Goal: Information Seeking & Learning: Learn about a topic

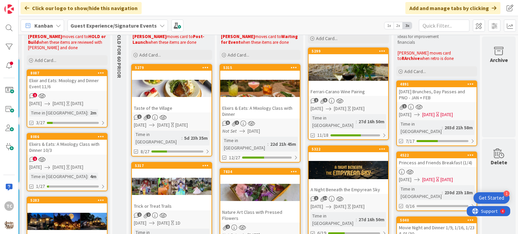
scroll to position [67, 211]
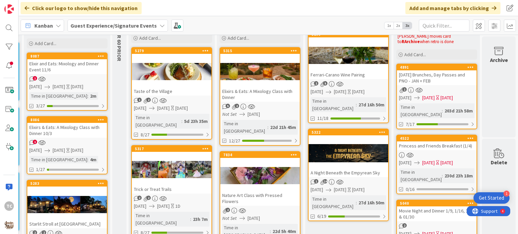
click at [242, 89] on div "Elixirs & Eats: A Mixology Class with Dinner" at bounding box center [260, 94] width 80 height 15
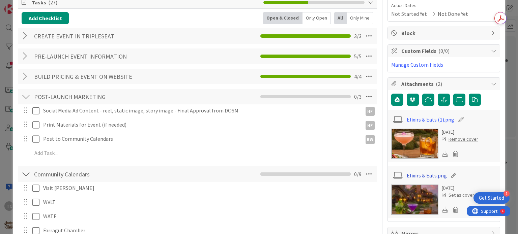
scroll to position [135, 0]
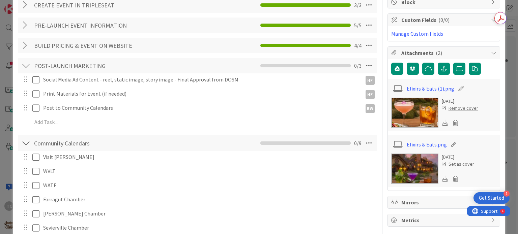
click at [442, 123] on icon at bounding box center [445, 123] width 6 height 6
click at [442, 178] on icon at bounding box center [445, 179] width 6 height 6
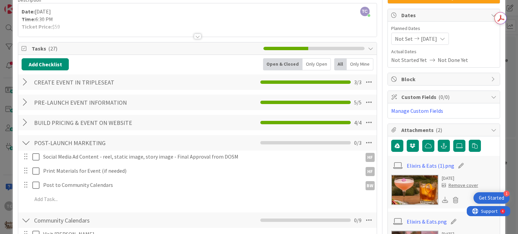
scroll to position [0, 0]
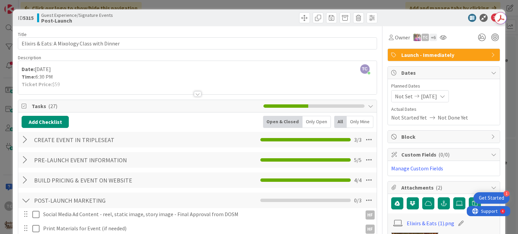
click at [193, 2] on div "ID 5315 Guest Experience/Signature Events Post-Launch Title 44 / 128 Elixirs & …" at bounding box center [259, 117] width 518 height 234
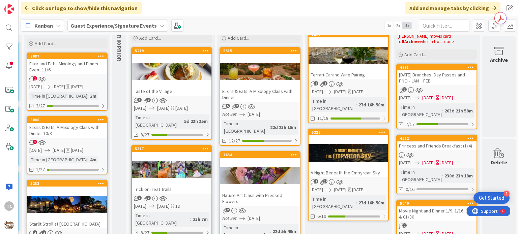
click at [49, 61] on div "Elixir and Eats: Mixology and Dinner Event 11/6" at bounding box center [67, 66] width 80 height 15
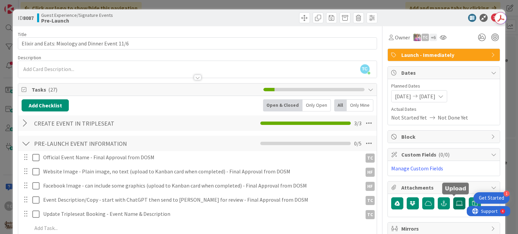
click at [456, 202] on icon at bounding box center [459, 203] width 7 height 5
click at [453, 197] on input "file" at bounding box center [453, 197] width 0 height 0
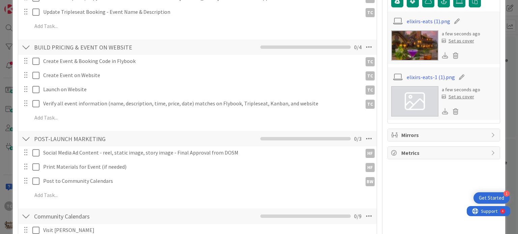
click at [457, 96] on div "Set as cover" at bounding box center [457, 96] width 32 height 7
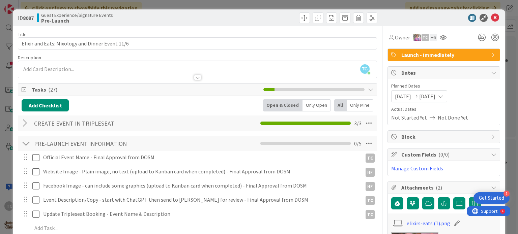
click at [204, 5] on div "ID 8087 Guest Experience/Signature Events Pre-Launch Title 47 / 128 Elixir and …" at bounding box center [259, 117] width 518 height 234
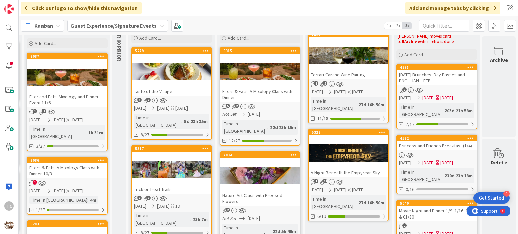
click at [74, 165] on div "Elixirs & Eats: A Mixology Class with Dinner 10/3" at bounding box center [67, 170] width 80 height 15
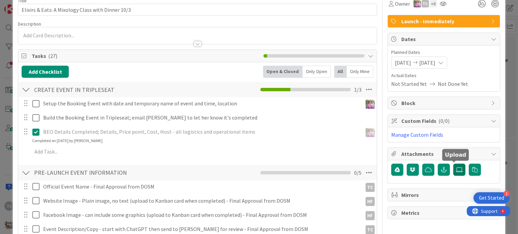
click at [455, 165] on label at bounding box center [459, 170] width 12 height 12
click at [453, 164] on input "file" at bounding box center [453, 164] width 0 height 0
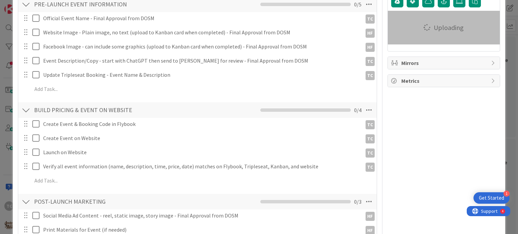
scroll to position [169, 0]
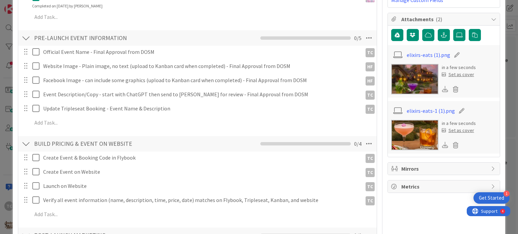
click at [456, 129] on div "Set as cover" at bounding box center [457, 130] width 32 height 7
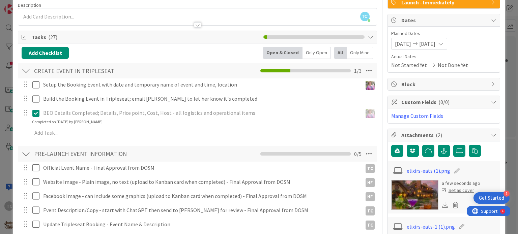
scroll to position [0, 0]
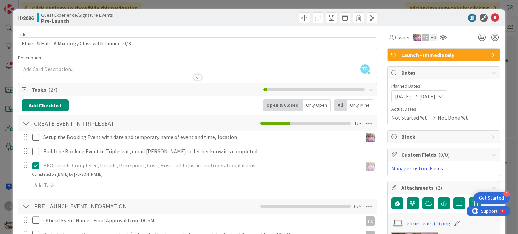
click at [251, 2] on div "ID 8086 Guest Experience/Signature Events Pre-Launch Title 49 / 128 Elixirs & E…" at bounding box center [259, 117] width 518 height 234
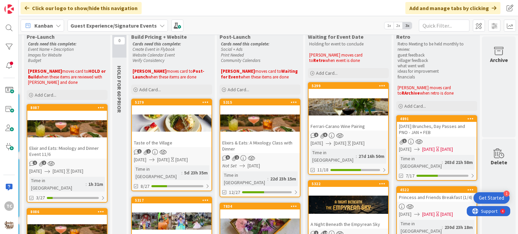
scroll to position [0, 211]
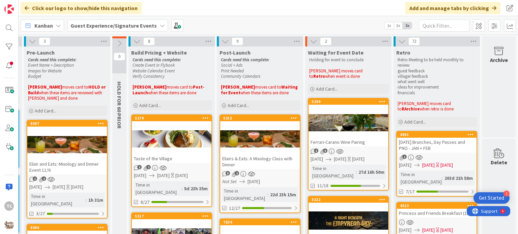
click at [160, 157] on div "Taste of the Village" at bounding box center [172, 158] width 80 height 9
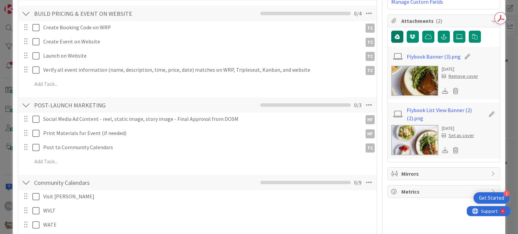
scroll to position [169, 0]
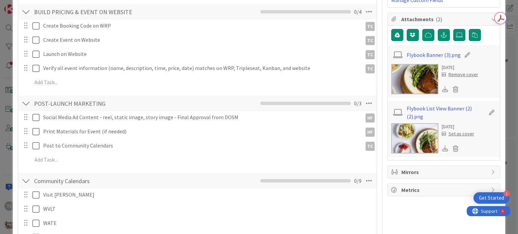
click at [442, 146] on icon at bounding box center [445, 148] width 6 height 6
click at [489, 132] on div "[DATE] Set as cover" at bounding box center [443, 138] width 105 height 30
click at [442, 89] on icon at bounding box center [445, 89] width 6 height 6
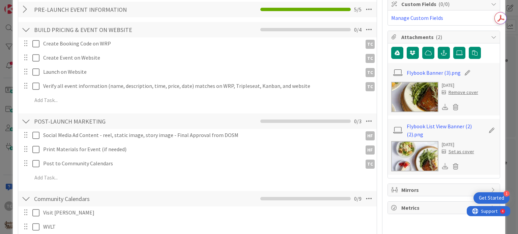
scroll to position [0, 0]
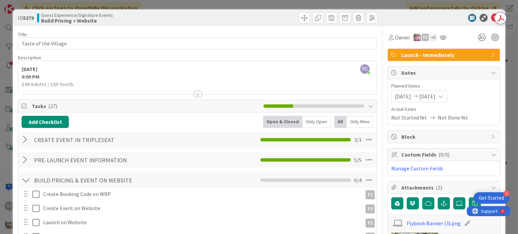
click at [254, 4] on div "ID 5279 Guest Experience/Signature Events Build Pricing + Website Title 20 / 12…" at bounding box center [259, 117] width 518 height 234
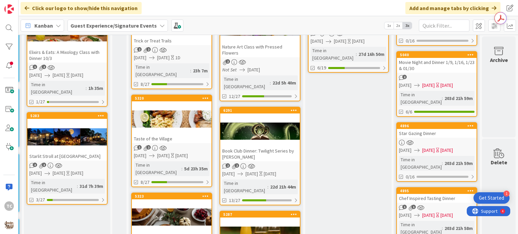
scroll to position [236, 211]
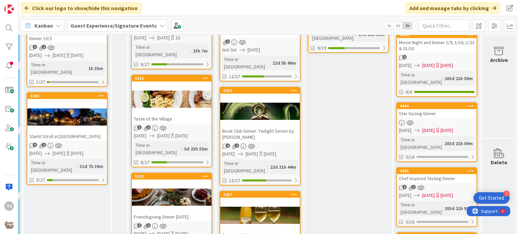
click at [163, 115] on div "Taste of the Village" at bounding box center [172, 119] width 80 height 9
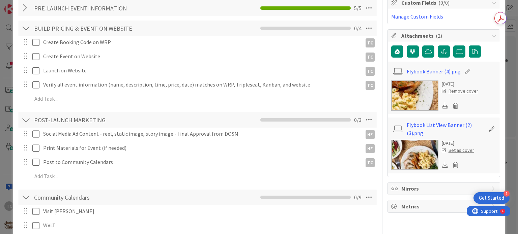
scroll to position [202, 0]
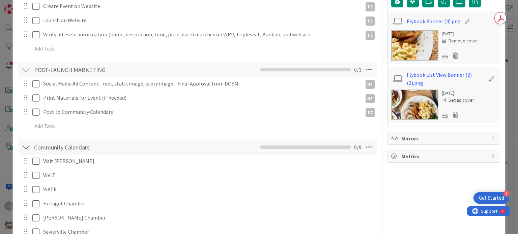
click at [442, 55] on icon at bounding box center [445, 55] width 6 height 6
click at [442, 112] on icon at bounding box center [445, 115] width 6 height 6
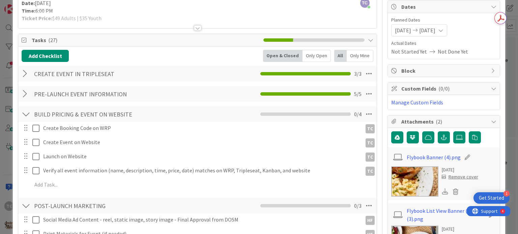
scroll to position [67, 0]
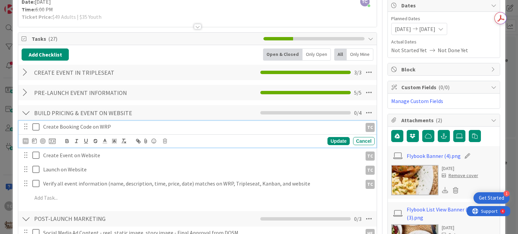
click at [37, 125] on icon at bounding box center [37, 127] width 10 height 8
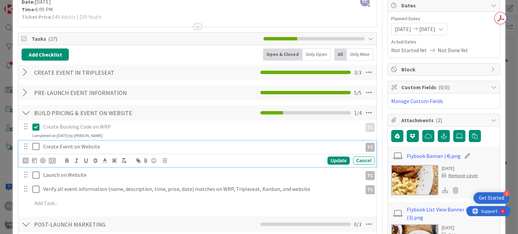
click at [38, 147] on icon at bounding box center [37, 147] width 10 height 8
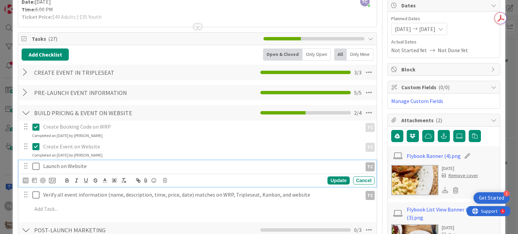
click at [37, 166] on icon at bounding box center [37, 166] width 10 height 8
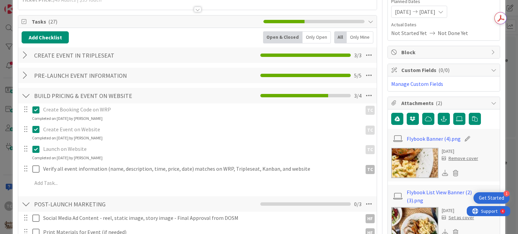
scroll to position [135, 0]
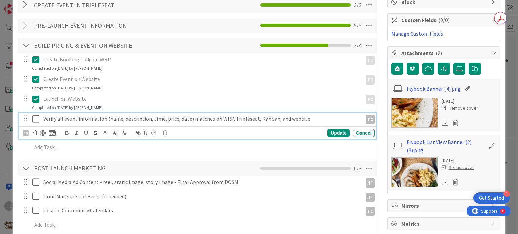
click at [34, 119] on icon at bounding box center [37, 119] width 10 height 8
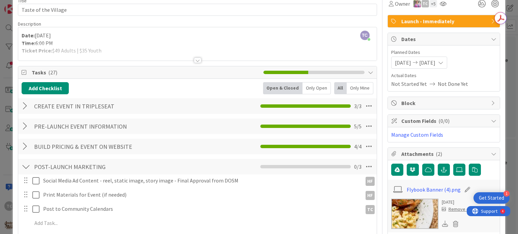
scroll to position [0, 0]
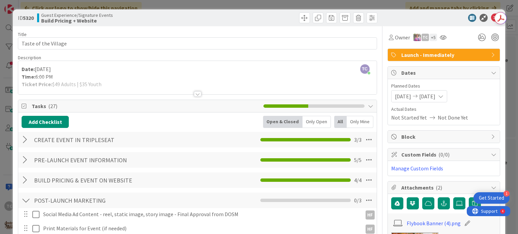
click at [179, 1] on div "ID 5320 Guest Experience/Signature Events Build Pricing + Website Title 20 / 12…" at bounding box center [259, 117] width 518 height 234
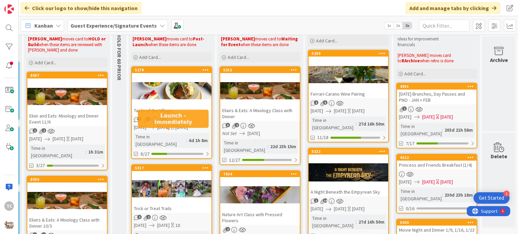
scroll to position [48, 211]
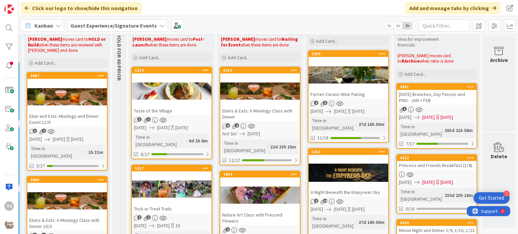
click at [179, 110] on div "Taste of the Village" at bounding box center [172, 110] width 80 height 9
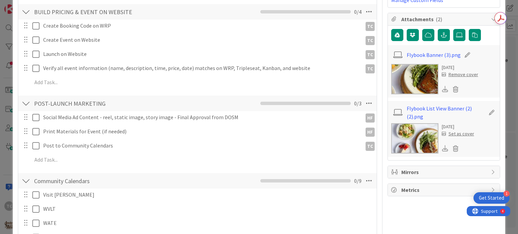
scroll to position [135, 0]
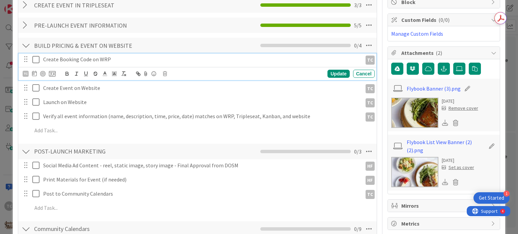
click at [38, 62] on icon at bounding box center [37, 60] width 10 height 8
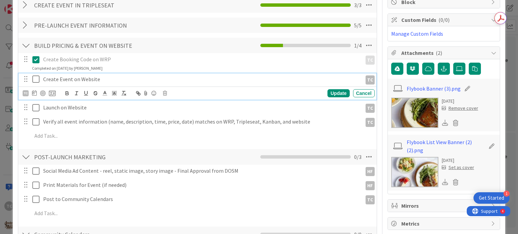
click at [39, 83] on icon at bounding box center [37, 79] width 10 height 8
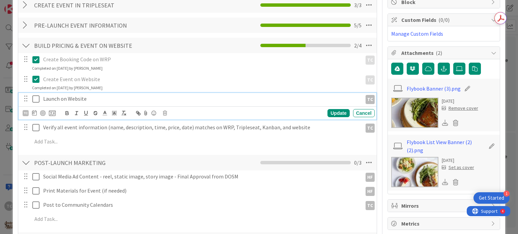
click at [36, 100] on icon at bounding box center [37, 99] width 10 height 8
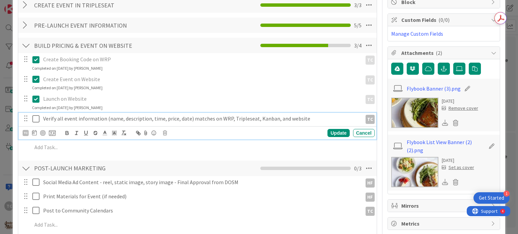
click at [34, 119] on icon at bounding box center [37, 119] width 10 height 8
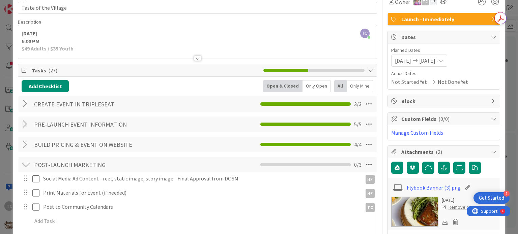
scroll to position [0, 0]
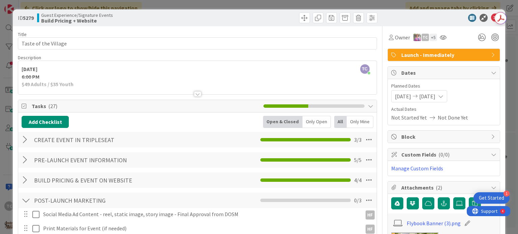
click at [129, 4] on div "ID 5279 Guest Experience/Signature Events Build Pricing + Website Title 20 / 12…" at bounding box center [259, 117] width 518 height 234
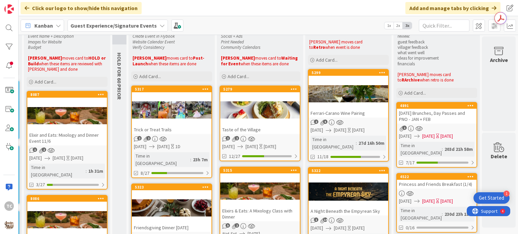
scroll to position [0, 211]
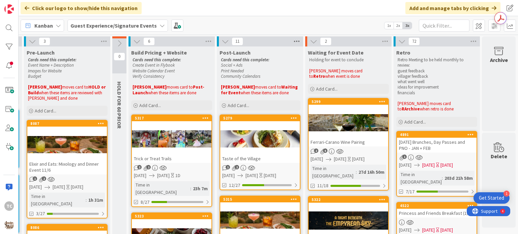
click at [292, 41] on icon at bounding box center [296, 41] width 9 height 10
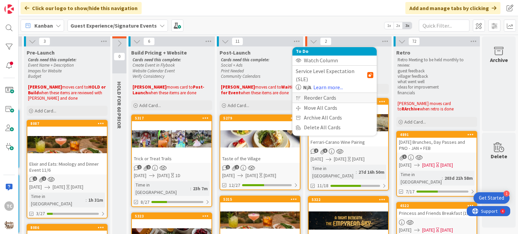
click at [301, 93] on div "Reorder Cards" at bounding box center [334, 98] width 84 height 10
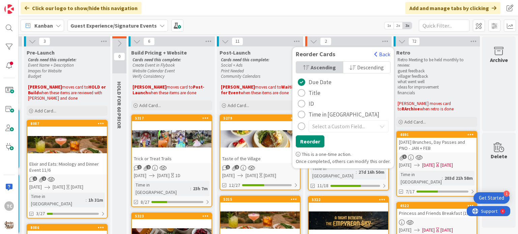
scroll to position [34, 211]
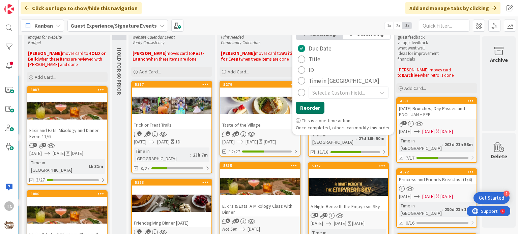
click at [303, 110] on button "Reorder" at bounding box center [310, 108] width 29 height 12
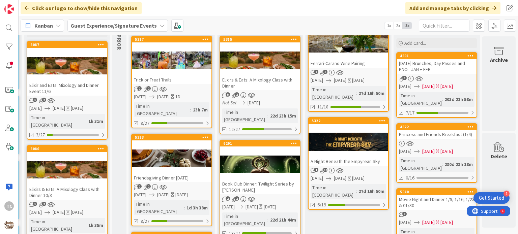
scroll to position [67, 211]
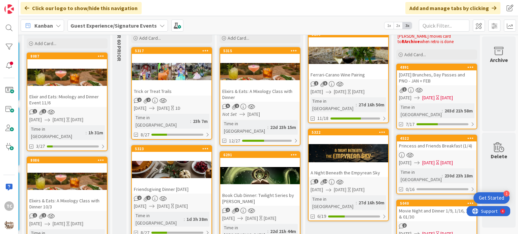
click at [180, 87] on div "Trick or Treat Trails" at bounding box center [172, 91] width 80 height 9
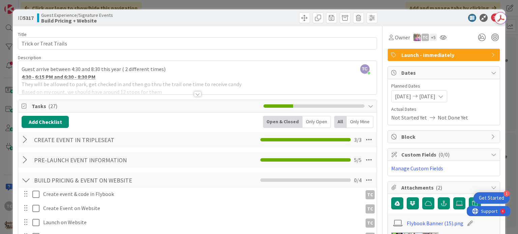
click at [195, 95] on div at bounding box center [197, 93] width 7 height 5
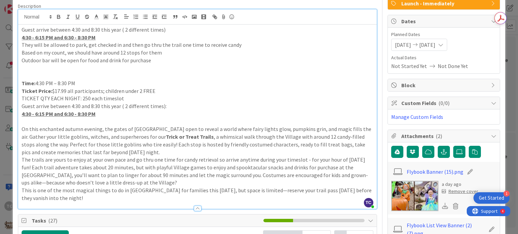
scroll to position [67, 0]
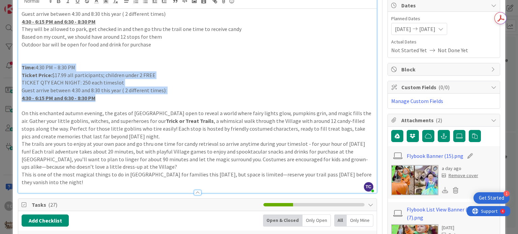
drag, startPoint x: 20, startPoint y: 68, endPoint x: 117, endPoint y: 101, distance: 102.8
click at [117, 101] on div "Guest arrive between 4:30 and 8:30 this year ( 2 different times) 4:30 - 6:15 P…" at bounding box center [197, 101] width 358 height 184
copy div "Time: 4:30 PM – 8:30 PM Ticket Price: $17.99 all participants; children under 2…"
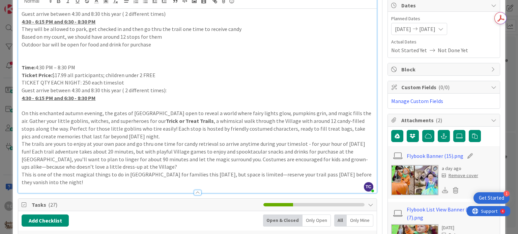
click at [442, 189] on icon at bounding box center [445, 190] width 6 height 6
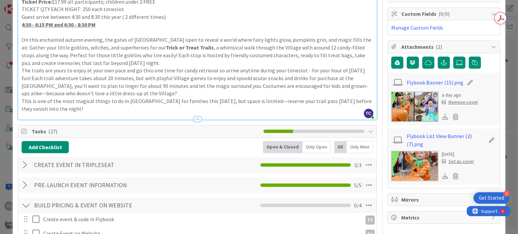
scroll to position [169, 0]
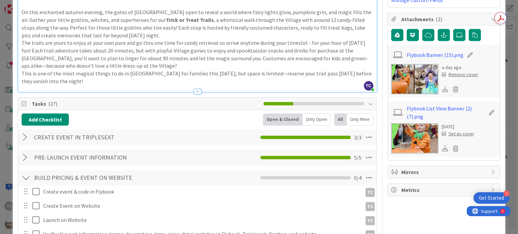
click at [442, 147] on icon at bounding box center [445, 148] width 6 height 6
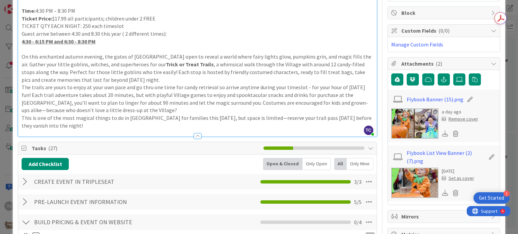
scroll to position [67, 0]
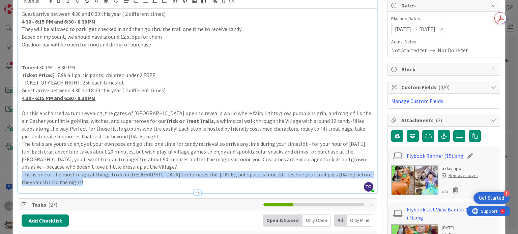
drag, startPoint x: 78, startPoint y: 185, endPoint x: 35, endPoint y: 177, distance: 43.4
click at [35, 177] on div "Description TC [PERSON_NAME] joined 8 m ago Guest arrive between 4:30 and 8:30 …" at bounding box center [197, 90] width 359 height 206
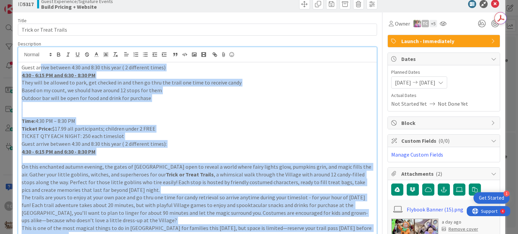
scroll to position [0, 0]
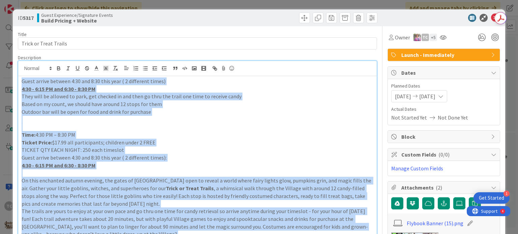
drag, startPoint x: 58, startPoint y: 184, endPoint x: 0, endPoint y: 63, distance: 134.0
click at [0, 63] on div "ID 5317 Guest Experience/Signature Events Build Pricing + Website Title 22 / 12…" at bounding box center [259, 117] width 518 height 234
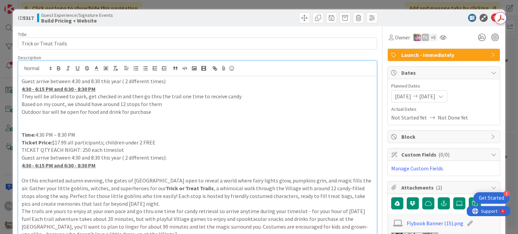
scroll to position [18, 0]
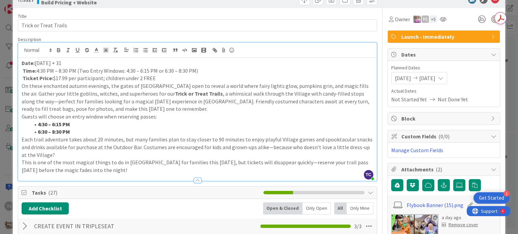
click at [167, 79] on p "Ticket Price: $17.99 per participant; children under 2 FREE" at bounding box center [197, 78] width 351 height 8
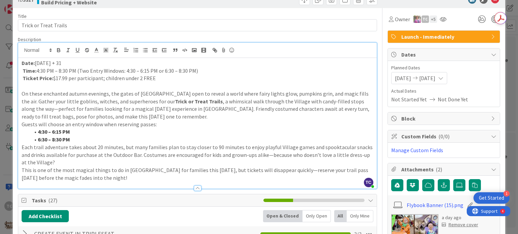
click at [22, 125] on p "Guests will choose an entry window when reserving passes:" at bounding box center [197, 125] width 351 height 8
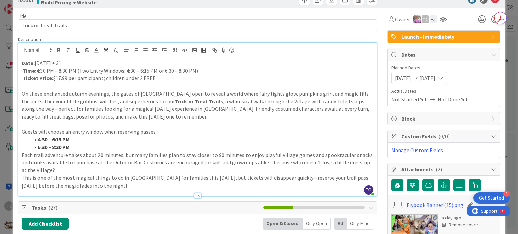
click at [20, 155] on div "Date: [DATE] + 31 Time: 4:30 PM – 8:30 PM (Two Entry Windows: 4:30 – 6:15 PM or…" at bounding box center [197, 127] width 358 height 138
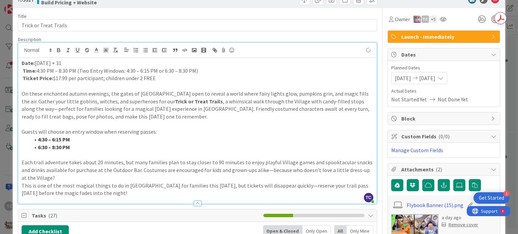
click at [22, 185] on p "This is one of the most magical things to do in [GEOGRAPHIC_DATA] for families …" at bounding box center [197, 189] width 351 height 15
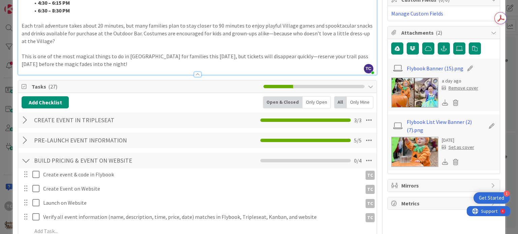
scroll to position [187, 0]
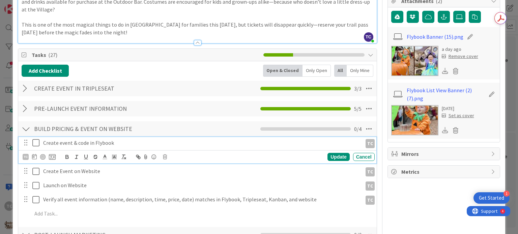
click at [37, 144] on icon at bounding box center [37, 143] width 10 height 8
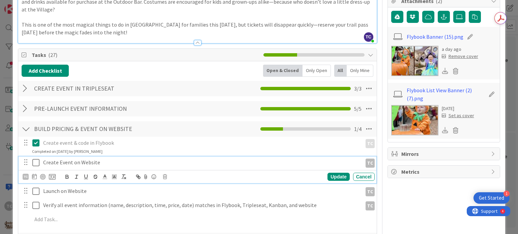
click at [35, 163] on icon at bounding box center [37, 163] width 10 height 8
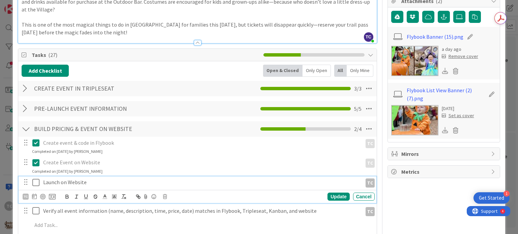
drag, startPoint x: 35, startPoint y: 181, endPoint x: 34, endPoint y: 195, distance: 14.9
click at [35, 181] on icon at bounding box center [37, 183] width 10 height 8
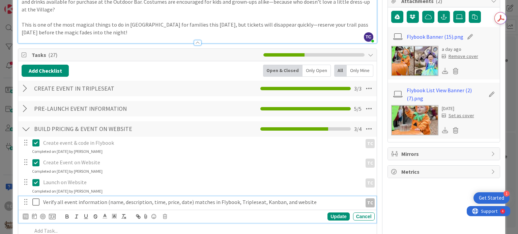
click at [36, 202] on icon at bounding box center [37, 202] width 10 height 8
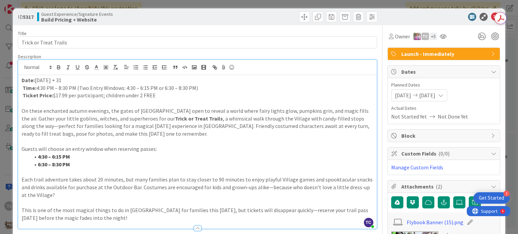
scroll to position [0, 0]
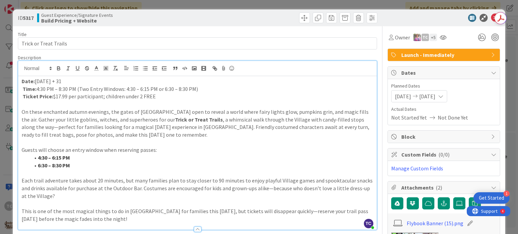
click at [207, 5] on div "ID 5317 Guest Experience/Signature Events Build Pricing + Website Title 22 / 12…" at bounding box center [259, 117] width 518 height 234
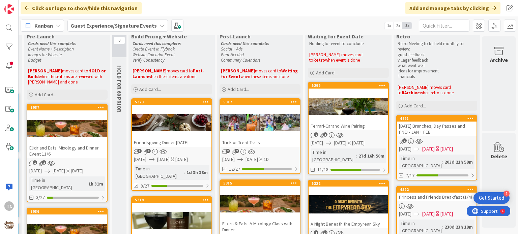
scroll to position [0, 211]
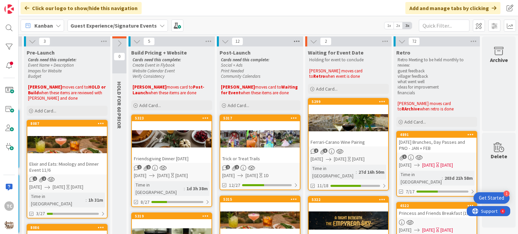
click at [292, 43] on icon at bounding box center [296, 41] width 9 height 10
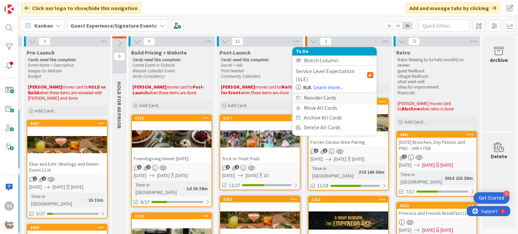
click at [298, 93] on div "Reorder Cards" at bounding box center [334, 98] width 84 height 10
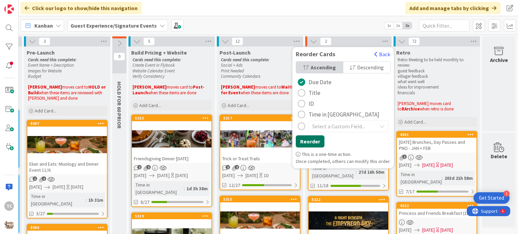
click at [297, 143] on button "Reorder" at bounding box center [310, 141] width 29 height 12
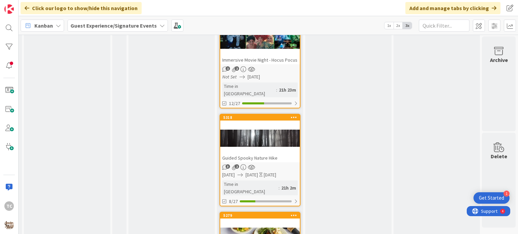
scroll to position [829, 211]
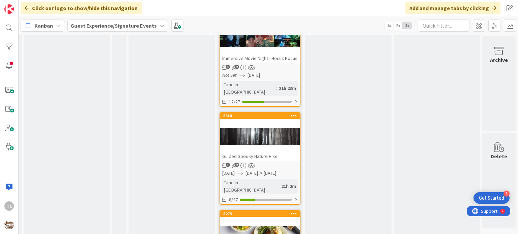
click at [269, 163] on div "3 2" at bounding box center [260, 166] width 80 height 6
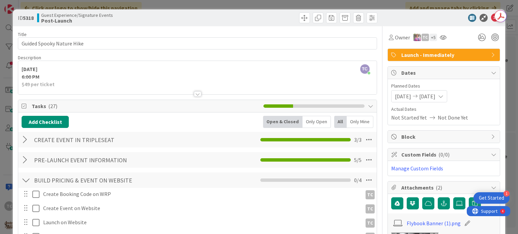
click at [274, 1] on div "ID 5318 Guest Experience/Signature Events Post-Launch Title 26 / 128 Guided Spo…" at bounding box center [259, 117] width 518 height 234
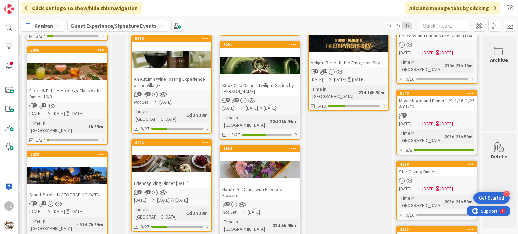
scroll to position [155, 211]
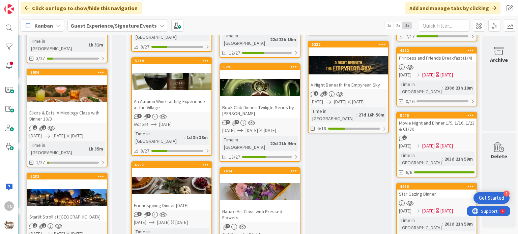
click at [355, 17] on div "Kanban Guest Experience/Signature Events 1x 2x 3x" at bounding box center [268, 25] width 499 height 19
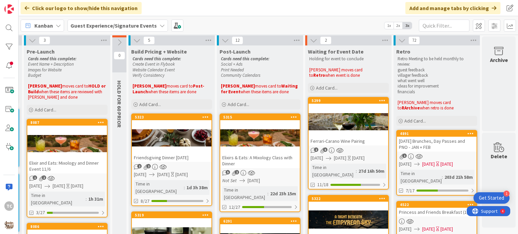
scroll to position [0, 211]
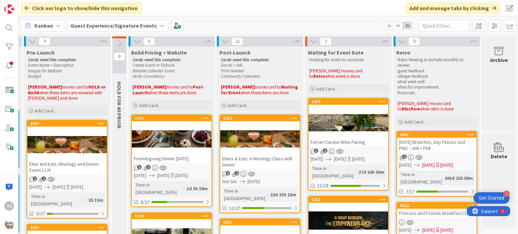
click at [162, 125] on div at bounding box center [172, 139] width 80 height 30
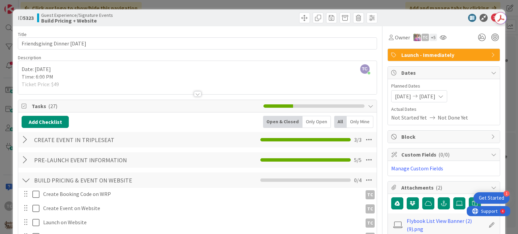
click at [166, 4] on div "ID 5323 Guest Experience/Signature Events Build Pricing + Website Title 29 / 12…" at bounding box center [259, 117] width 518 height 234
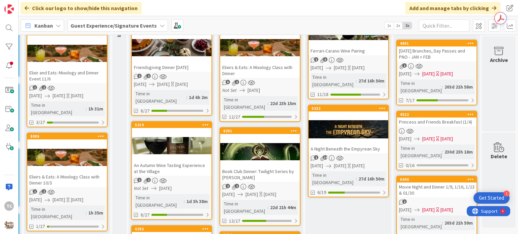
scroll to position [0, 211]
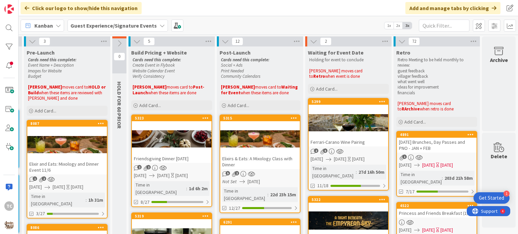
click at [165, 152] on div at bounding box center [172, 139] width 80 height 30
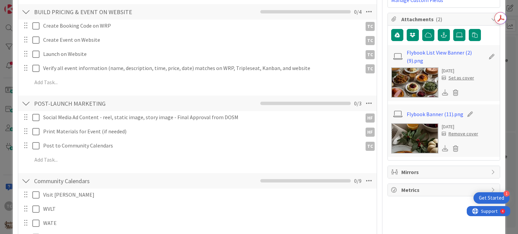
click at [442, 93] on icon at bounding box center [445, 92] width 6 height 6
click at [442, 147] on icon at bounding box center [445, 148] width 6 height 6
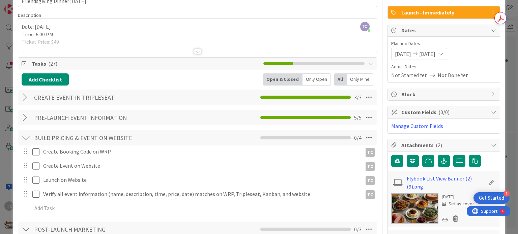
scroll to position [67, 0]
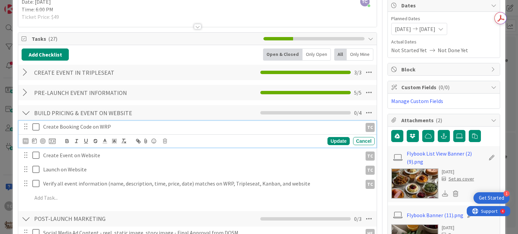
click at [37, 129] on icon at bounding box center [37, 127] width 10 height 8
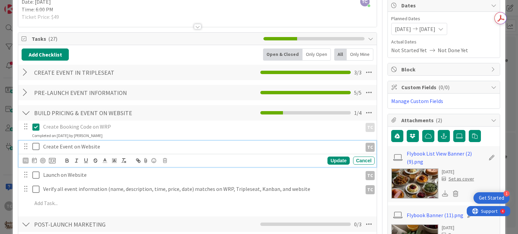
click at [37, 145] on icon at bounding box center [37, 147] width 10 height 8
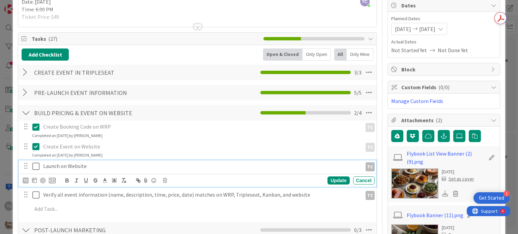
click at [35, 164] on icon at bounding box center [37, 166] width 10 height 8
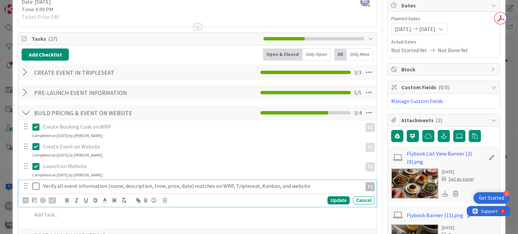
click at [35, 187] on icon at bounding box center [37, 186] width 10 height 8
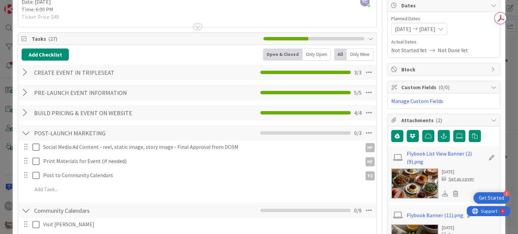
scroll to position [0, 0]
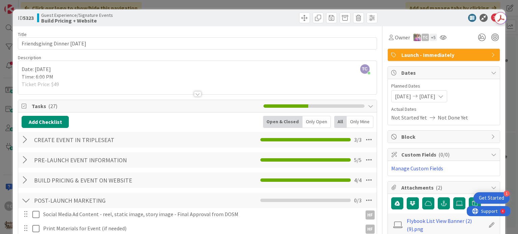
click at [157, 5] on div "ID 5323 Guest Experience/Signature Events Build Pricing + Website Title 29 / 12…" at bounding box center [259, 117] width 518 height 234
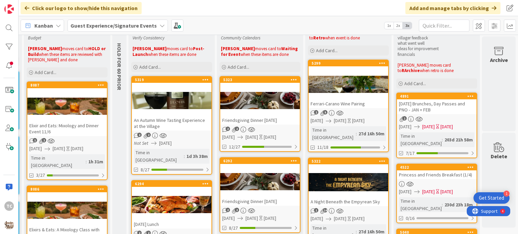
scroll to position [0, 211]
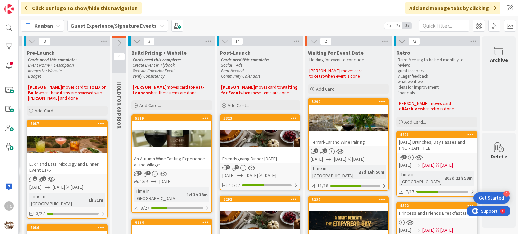
click at [292, 40] on icon at bounding box center [296, 41] width 9 height 10
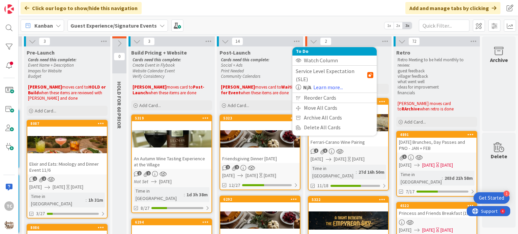
click at [296, 93] on div "Reorder Cards" at bounding box center [334, 98] width 84 height 10
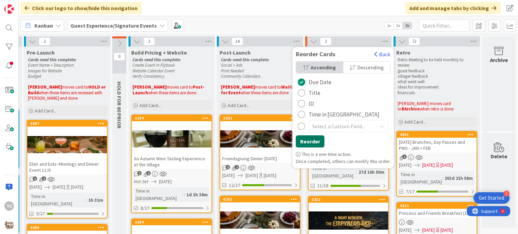
click at [296, 141] on button "Reorder" at bounding box center [310, 141] width 29 height 12
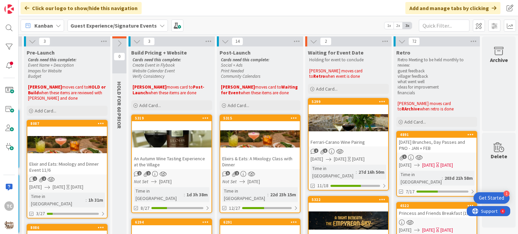
click at [167, 125] on div at bounding box center [172, 139] width 80 height 30
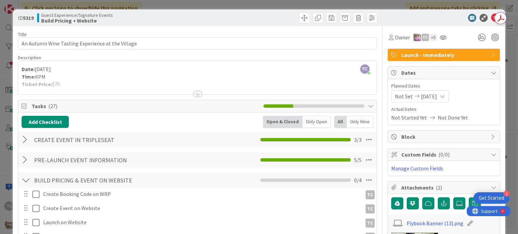
click at [198, 94] on div at bounding box center [197, 93] width 7 height 5
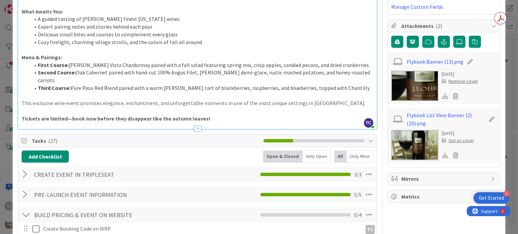
scroll to position [169, 0]
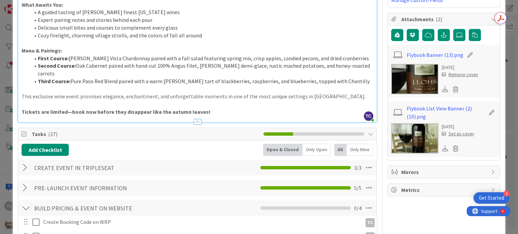
click at [442, 86] on icon at bounding box center [445, 89] width 6 height 6
click at [442, 149] on icon at bounding box center [445, 148] width 6 height 6
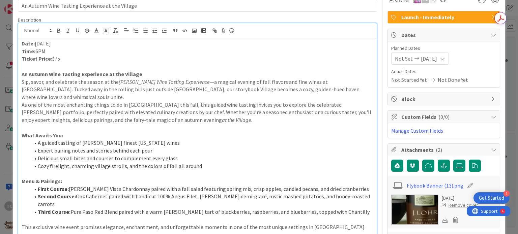
scroll to position [0, 0]
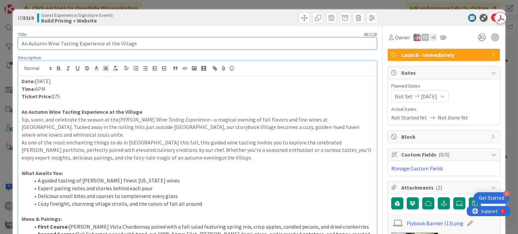
drag, startPoint x: 147, startPoint y: 45, endPoint x: 16, endPoint y: 53, distance: 131.0
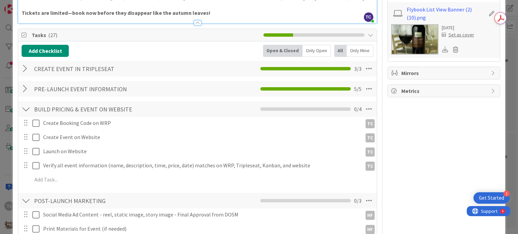
scroll to position [270, 0]
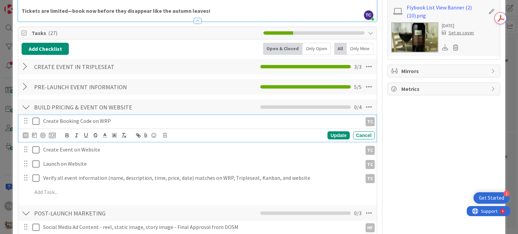
click at [36, 117] on icon at bounding box center [37, 121] width 10 height 8
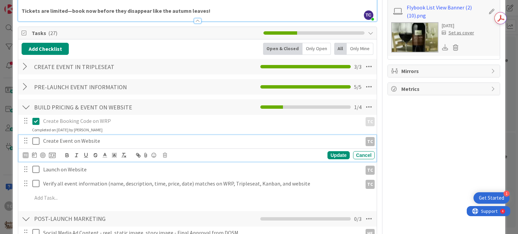
drag, startPoint x: 35, startPoint y: 124, endPoint x: 35, endPoint y: 129, distance: 5.4
click at [35, 137] on icon at bounding box center [37, 141] width 10 height 8
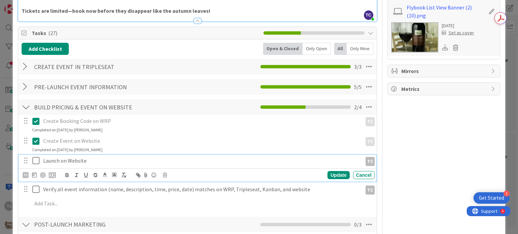
click at [36, 157] on icon at bounding box center [37, 161] width 10 height 8
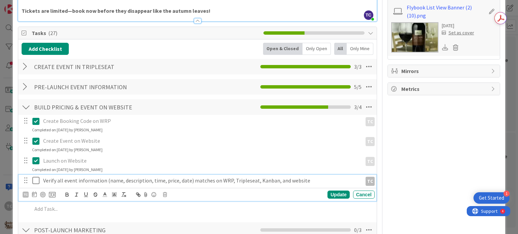
click at [34, 177] on icon at bounding box center [37, 181] width 10 height 8
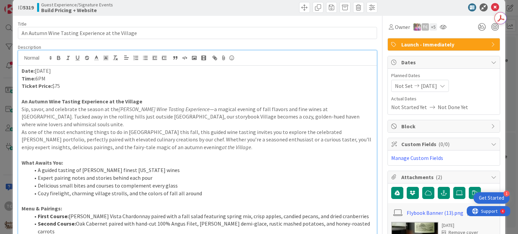
scroll to position [0, 0]
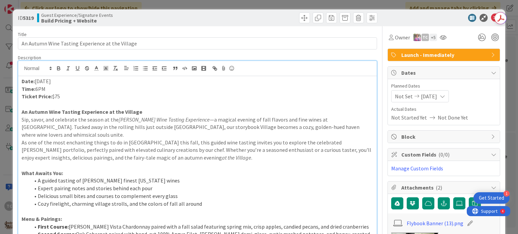
click at [186, 4] on div "ID 5319 Guest Experience/Signature Events Build Pricing + Website Title 48 / 12…" at bounding box center [259, 117] width 518 height 234
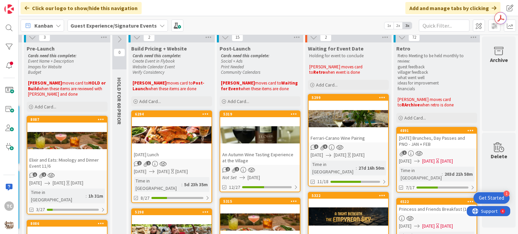
click at [292, 36] on icon at bounding box center [296, 37] width 9 height 10
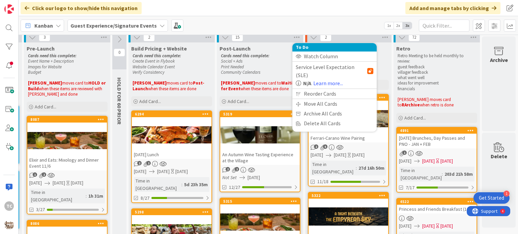
click at [303, 89] on div "Reorder Cards" at bounding box center [334, 94] width 84 height 10
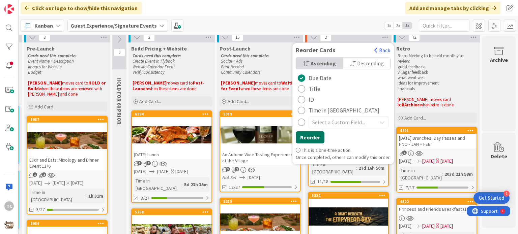
click at [304, 132] on button "Reorder" at bounding box center [310, 137] width 29 height 12
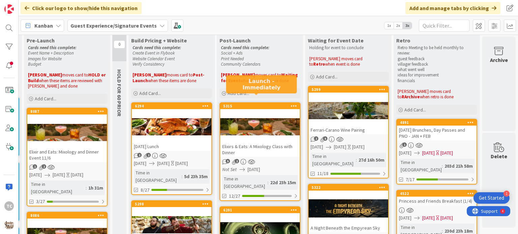
scroll to position [0, 211]
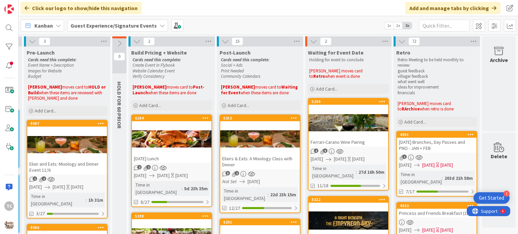
click at [349, 19] on div "Kanban Guest Experience/Signature Events 1x 2x 3x" at bounding box center [268, 25] width 499 height 19
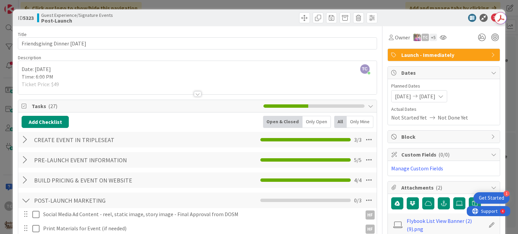
click at [223, 4] on div "ID 5323 Guest Experience/Signature Events Post-Launch Title 29 / 128 Friendsgiv…" at bounding box center [259, 117] width 518 height 234
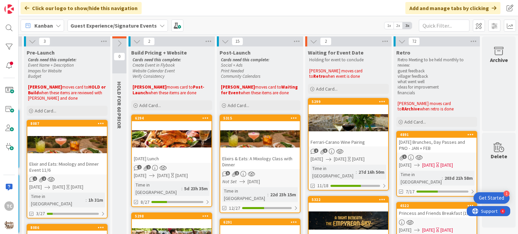
click at [157, 155] on div "[DATE] Lunch" at bounding box center [172, 158] width 80 height 9
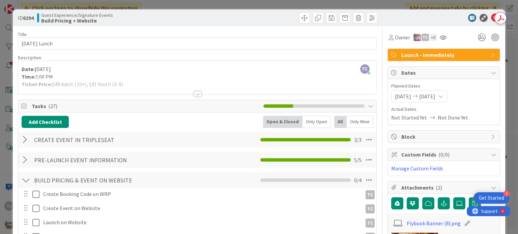
click at [194, 94] on div at bounding box center [197, 93] width 7 height 5
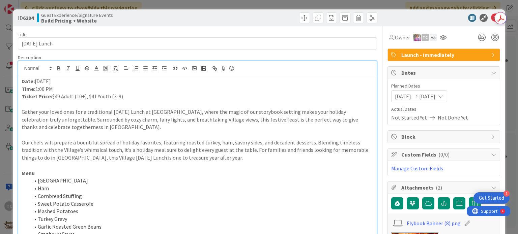
click at [201, 4] on div "ID 6294 Guest Experience/Signature Events Build Pricing + Website Title 18 / 12…" at bounding box center [259, 117] width 518 height 234
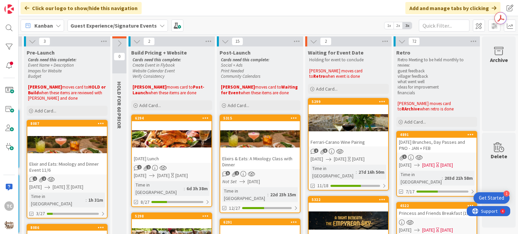
click at [177, 150] on div at bounding box center [172, 139] width 80 height 30
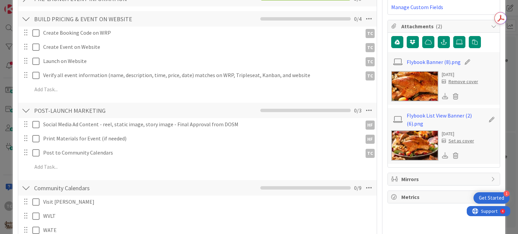
click at [442, 95] on icon at bounding box center [445, 96] width 6 height 6
click at [442, 157] on icon at bounding box center [445, 155] width 6 height 6
